Goal: Transaction & Acquisition: Obtain resource

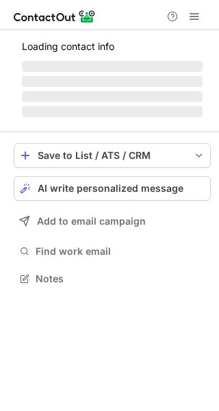
scroll to position [265, 219]
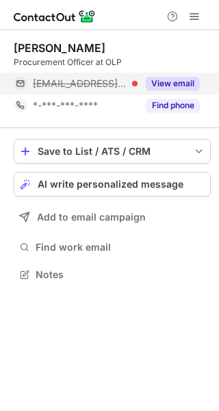
click at [191, 82] on button "View email" at bounding box center [173, 84] width 54 height 14
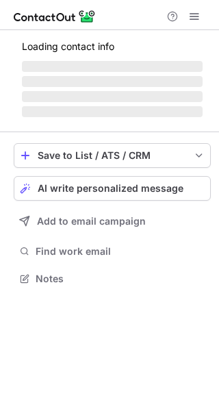
scroll to position [269, 219]
click at [137, 26] on div "Help & Support" at bounding box center [109, 15] width 219 height 30
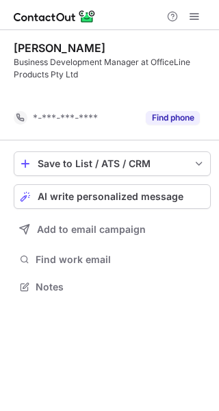
scroll to position [256, 219]
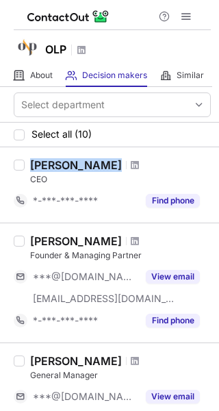
drag, startPoint x: 30, startPoint y: 169, endPoint x: 135, endPoint y: 173, distance: 104.9
click at [135, 173] on div "Christoph Krachten CEO" at bounding box center [120, 171] width 181 height 27
copy div "Christoph Krachten"
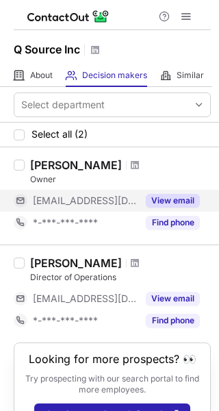
click at [173, 203] on button "View email" at bounding box center [173, 201] width 54 height 14
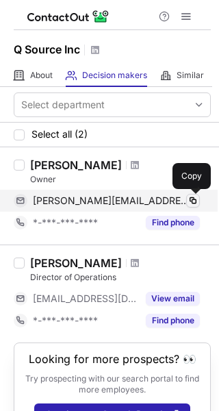
click at [191, 201] on span at bounding box center [193, 200] width 11 height 11
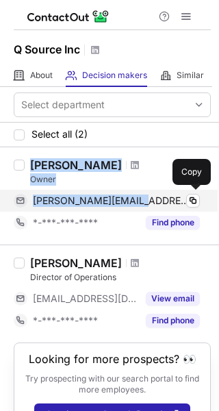
drag, startPoint x: 33, startPoint y: 166, endPoint x: 136, endPoint y: 201, distance: 109.2
click at [136, 201] on div "Gus Lugten Owner g.lugten@qsource.com Verified Copy *-***-***-**** Find phone" at bounding box center [118, 195] width 186 height 75
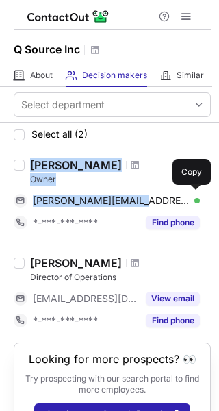
copy div "Gus Lugten Owner g.lugten@qsource.com"
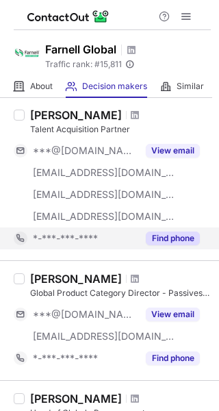
scroll to position [286, 0]
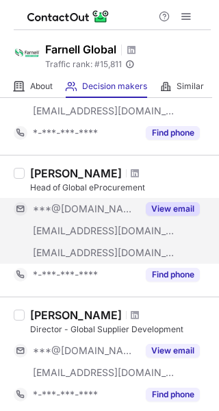
click at [172, 212] on button "View email" at bounding box center [173, 209] width 54 height 14
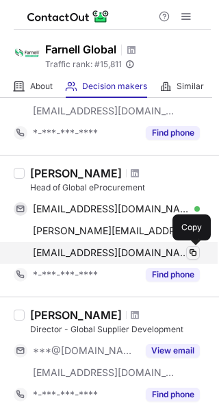
click at [194, 253] on span at bounding box center [193, 252] width 11 height 11
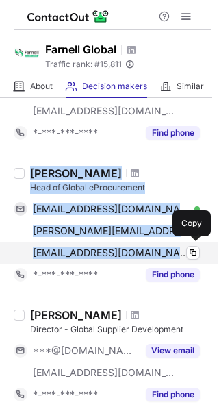
drag, startPoint x: 31, startPoint y: 172, endPoint x: 145, endPoint y: 250, distance: 138.6
click at [145, 250] on div "[PERSON_NAME] Head of Global eProcurement [EMAIL_ADDRESS][DOMAIN_NAME] Verified…" at bounding box center [118, 226] width 186 height 119
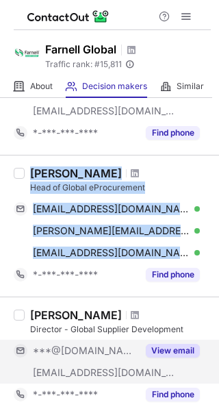
copy div "[PERSON_NAME] Head of Global eProcurement [EMAIL_ADDRESS][DOMAIN_NAME] Verified…"
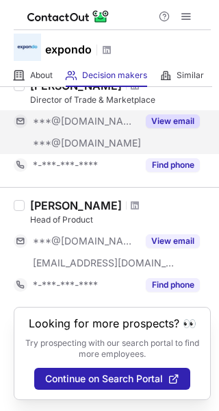
scroll to position [1105, 0]
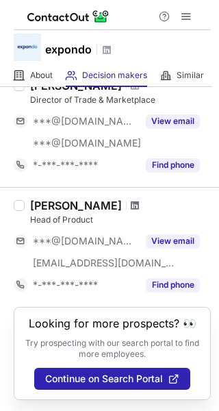
click at [131, 203] on span at bounding box center [135, 205] width 8 height 11
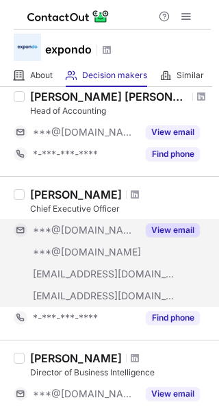
scroll to position [463, 0]
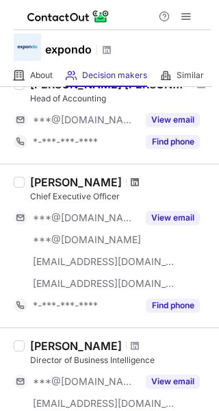
click at [131, 184] on span at bounding box center [135, 182] width 8 height 11
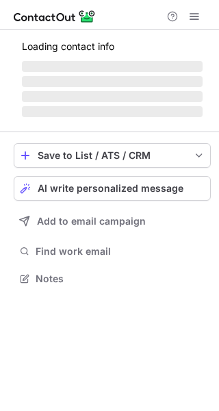
scroll to position [321, 219]
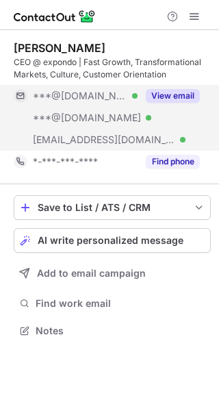
click at [172, 93] on button "View email" at bounding box center [173, 96] width 54 height 14
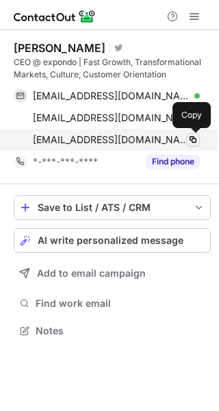
click at [189, 141] on span at bounding box center [193, 139] width 11 height 11
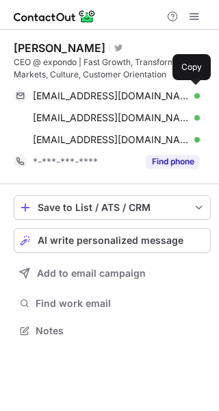
scroll to position [321, 219]
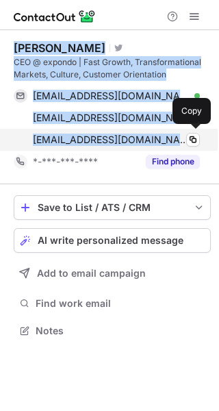
drag, startPoint x: 14, startPoint y: 45, endPoint x: 140, endPoint y: 133, distance: 153.6
click at [140, 133] on div "[PERSON_NAME] Visit Twitter profile CEO @ expondo | Fast Growth, Transformation…" at bounding box center [112, 107] width 197 height 132
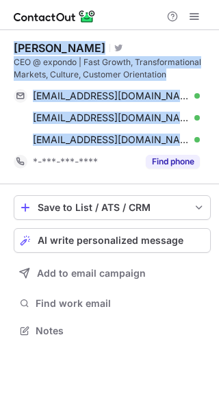
copy div "[PERSON_NAME] Visit Twitter profile CEO @ expondo | Fast Growth, Transformation…"
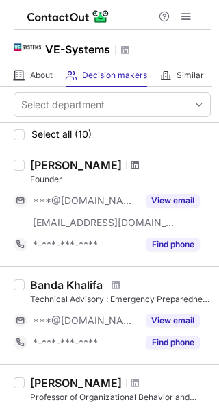
click at [139, 169] on span at bounding box center [135, 165] width 8 height 11
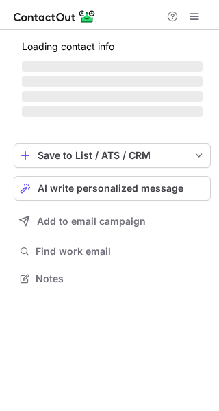
scroll to position [299, 219]
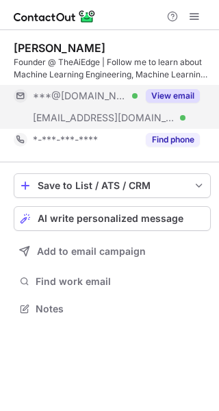
click at [181, 93] on button "View email" at bounding box center [173, 96] width 54 height 14
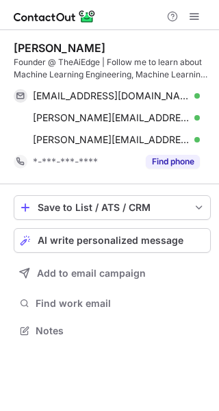
scroll to position [321, 219]
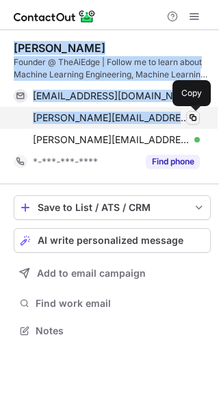
drag, startPoint x: 14, startPoint y: 47, endPoint x: 191, endPoint y: 121, distance: 192.6
click at [191, 121] on div "[PERSON_NAME] Founder @ TheAiEdge | Follow me to learn about Machine Learning E…" at bounding box center [112, 107] width 197 height 132
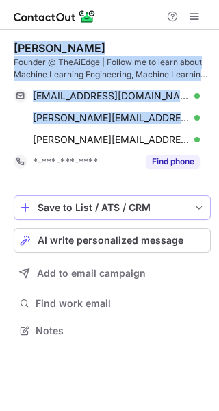
copy div "[PERSON_NAME] Founder @ TheAiEdge | Follow me to learn about Machine Learning E…"
